Goal: Task Accomplishment & Management: Manage account settings

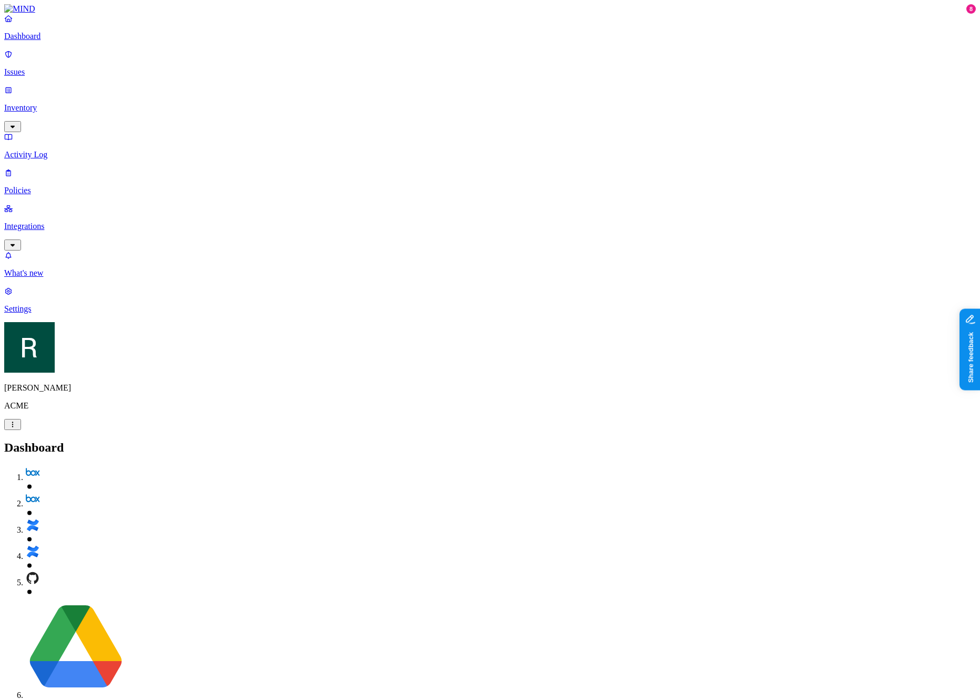
click at [71, 75] on div "Dashboard Issues Inventory Activity Log Policies Integrations" at bounding box center [490, 132] width 972 height 237
click at [69, 103] on p "Inventory" at bounding box center [490, 107] width 972 height 9
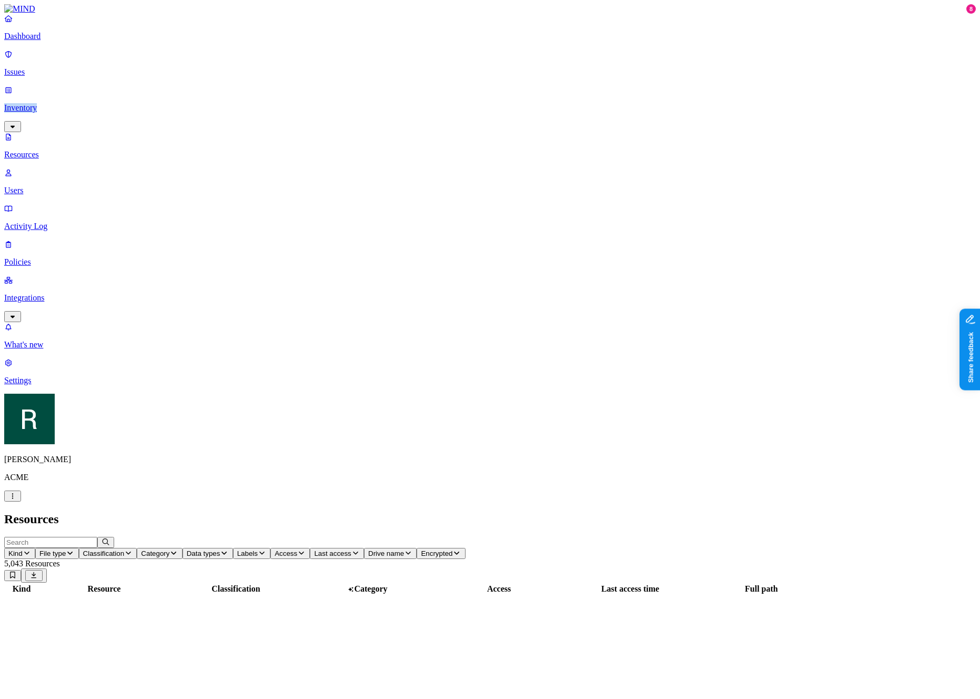
click at [469, 512] on h2 "Resources" at bounding box center [490, 519] width 972 height 14
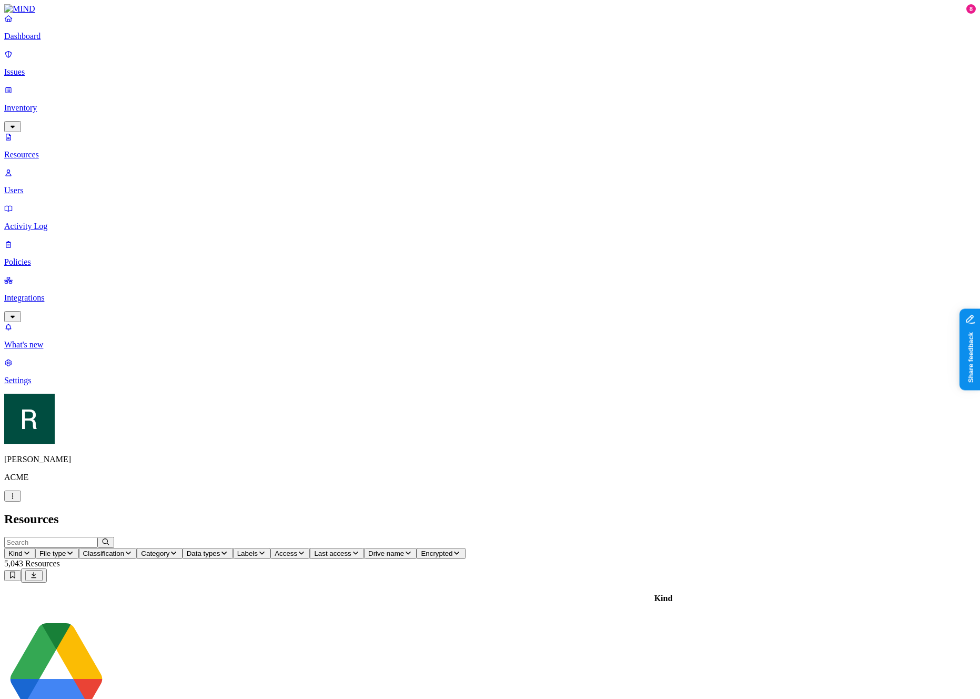
click at [71, 69] on p "Issues" at bounding box center [490, 71] width 972 height 9
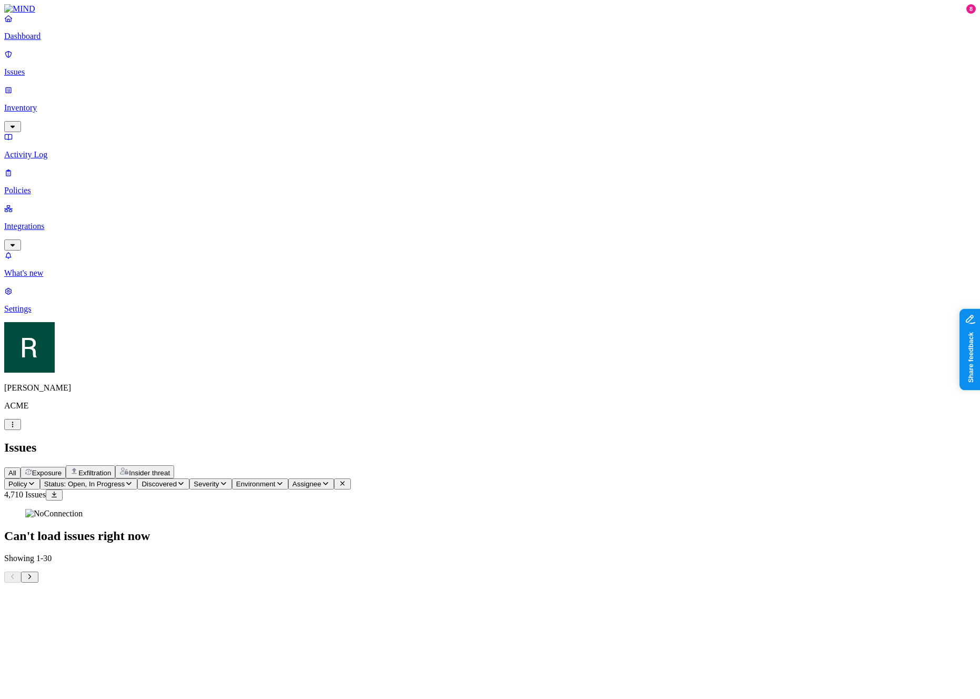
click at [238, 509] on div "Can't load issues right now" at bounding box center [490, 526] width 972 height 34
click at [561, 509] on div "Can't load issues right now" at bounding box center [490, 526] width 972 height 34
click at [699, 465] on div "All Exposure Exfiltration Insider threat" at bounding box center [490, 471] width 972 height 13
click at [666, 509] on div "Can't load issues right now" at bounding box center [490, 526] width 972 height 34
click at [34, 580] on icon "Pagination" at bounding box center [29, 576] width 8 height 7
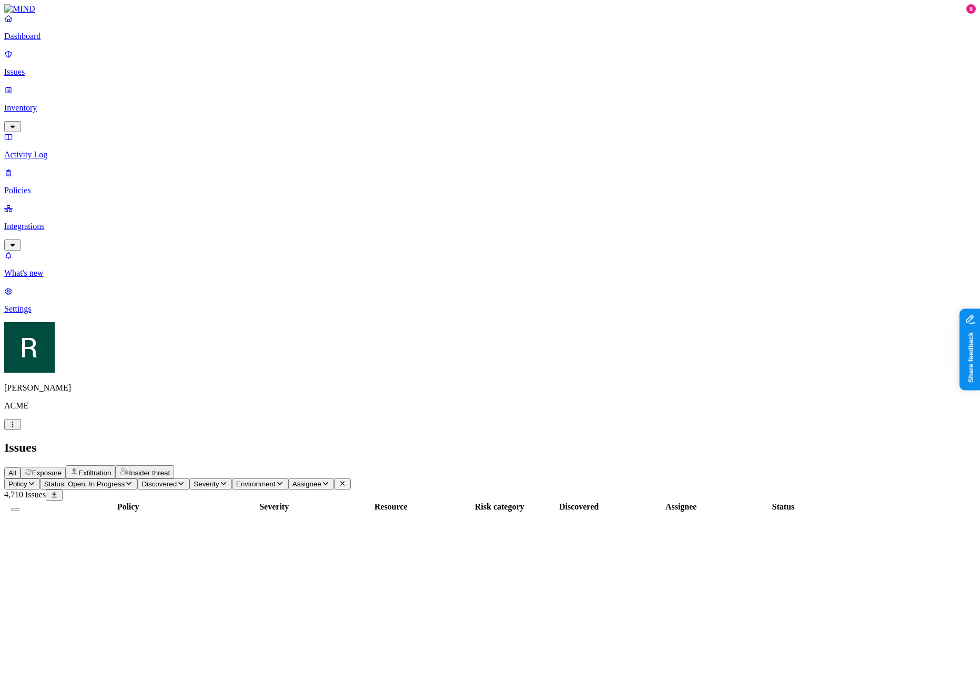
click at [762, 440] on h2 "Issues" at bounding box center [490, 447] width 972 height 14
